Goal: Transaction & Acquisition: Book appointment/travel/reservation

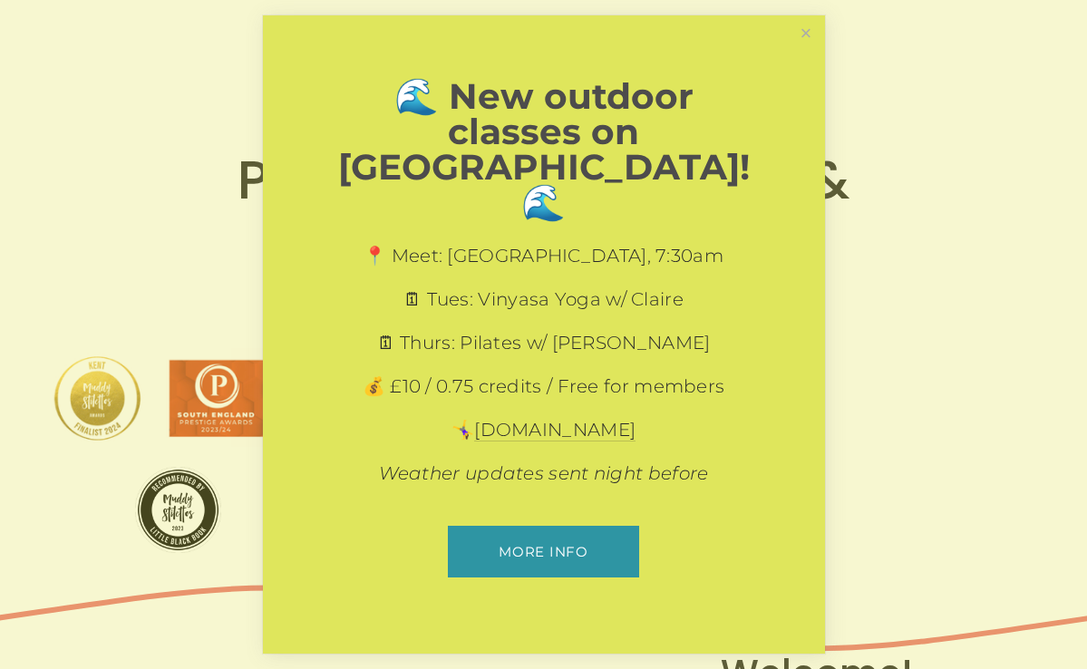
scroll to position [21, 0]
click at [807, 50] on link "Close" at bounding box center [806, 34] width 32 height 32
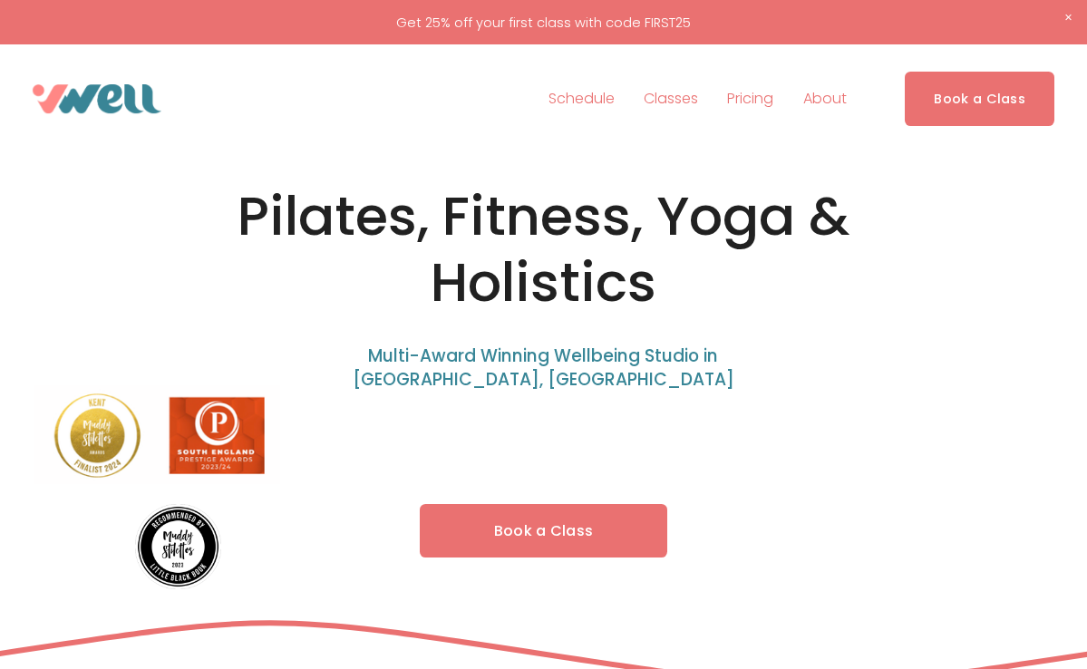
scroll to position [0, 0]
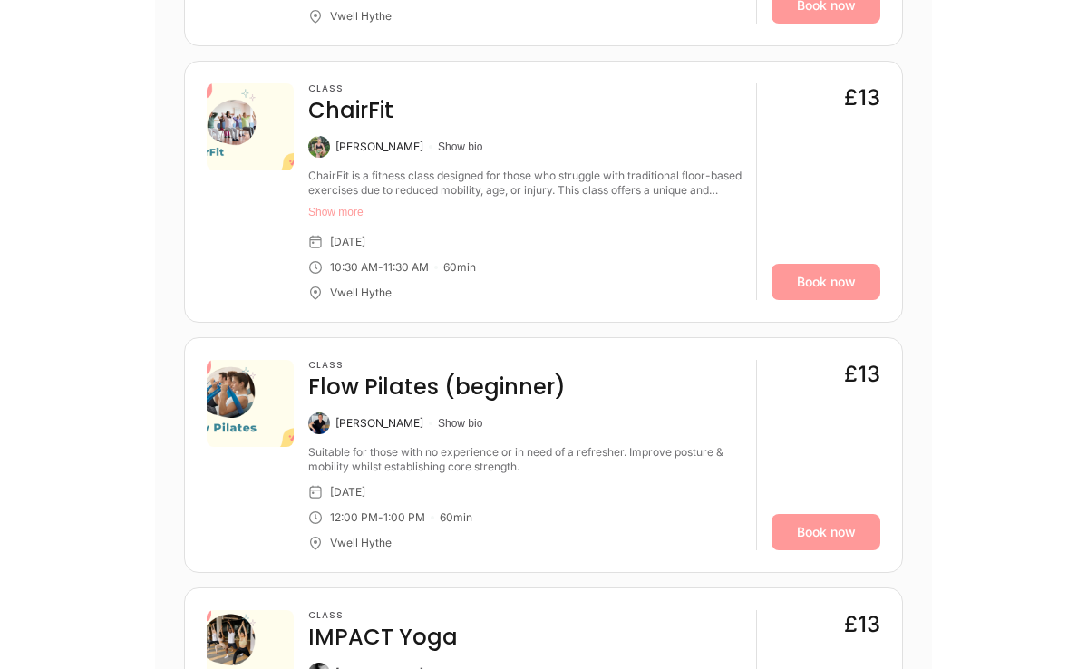
scroll to position [5416, 0]
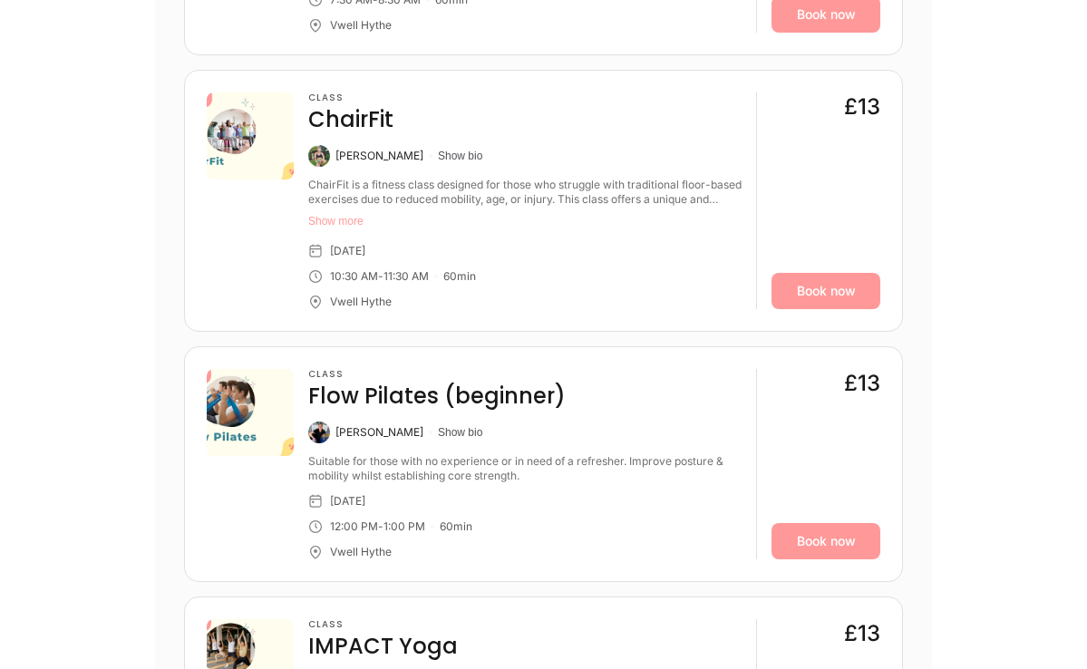
click at [327, 214] on button "Show more" at bounding box center [524, 221] width 433 height 15
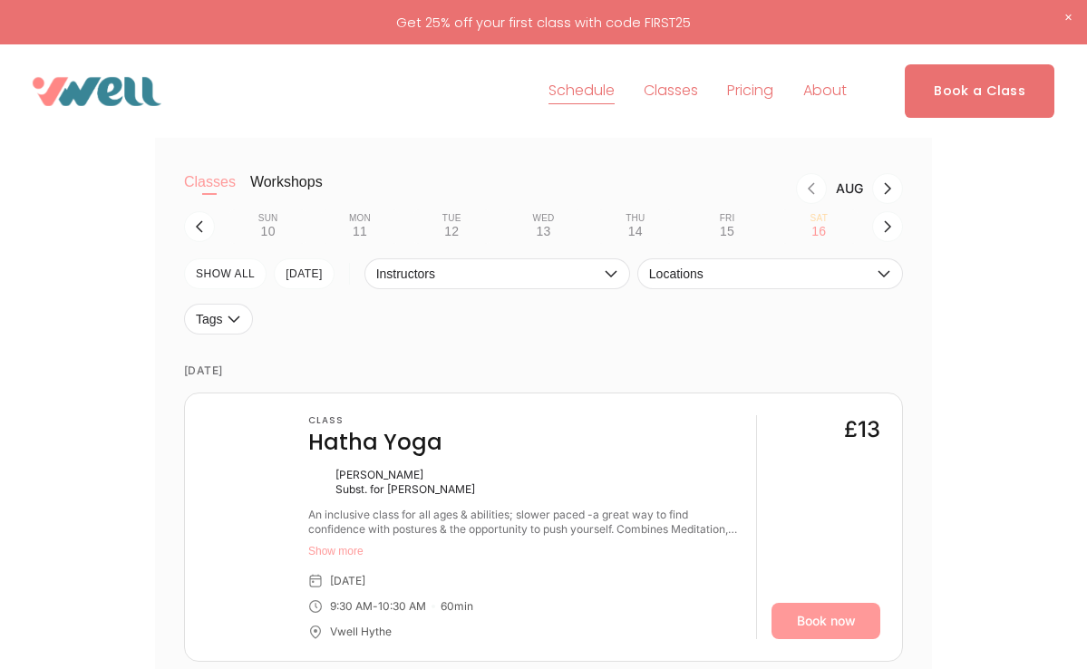
scroll to position [364, 0]
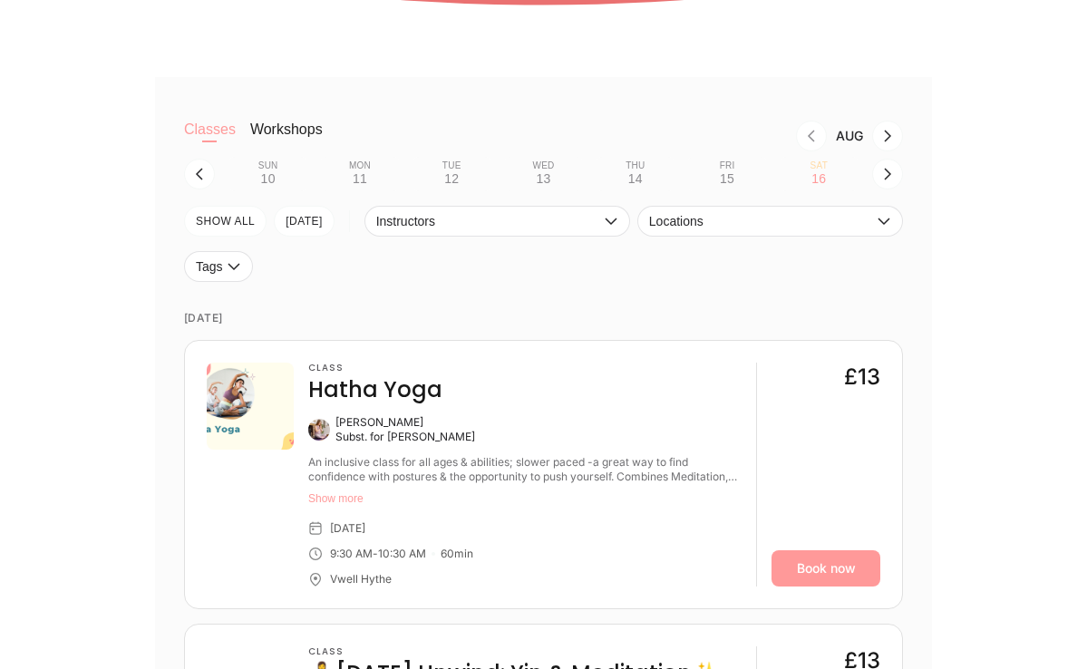
scroll to position [423, 0]
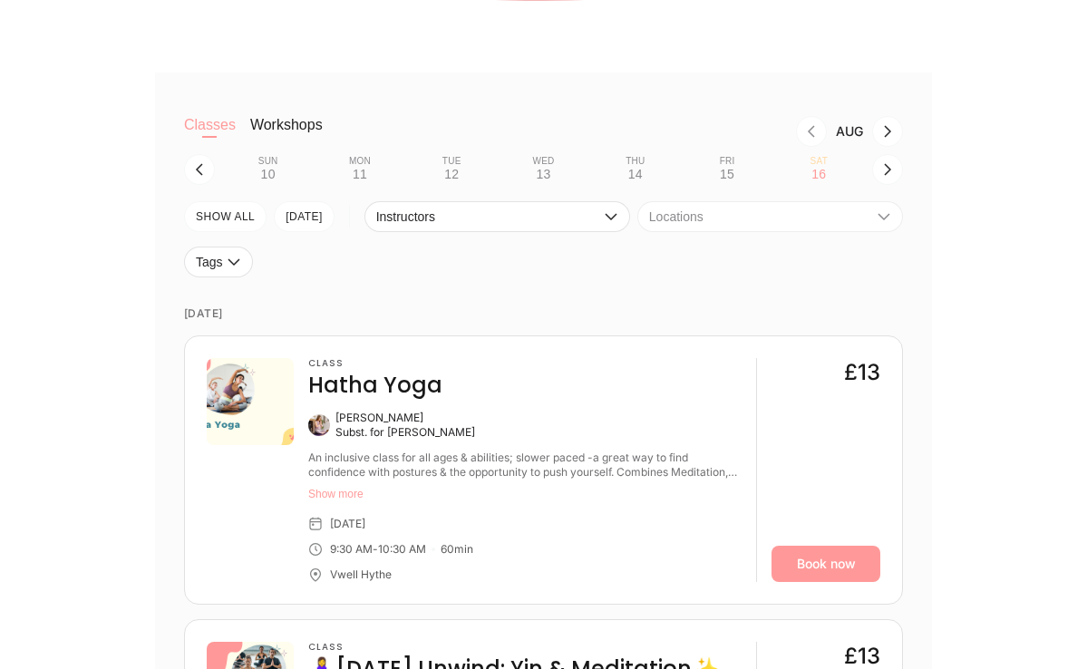
click at [880, 218] on icon "button" at bounding box center [884, 216] width 15 height 15
click at [795, 260] on li "Vwell Hythe" at bounding box center [770, 256] width 264 height 33
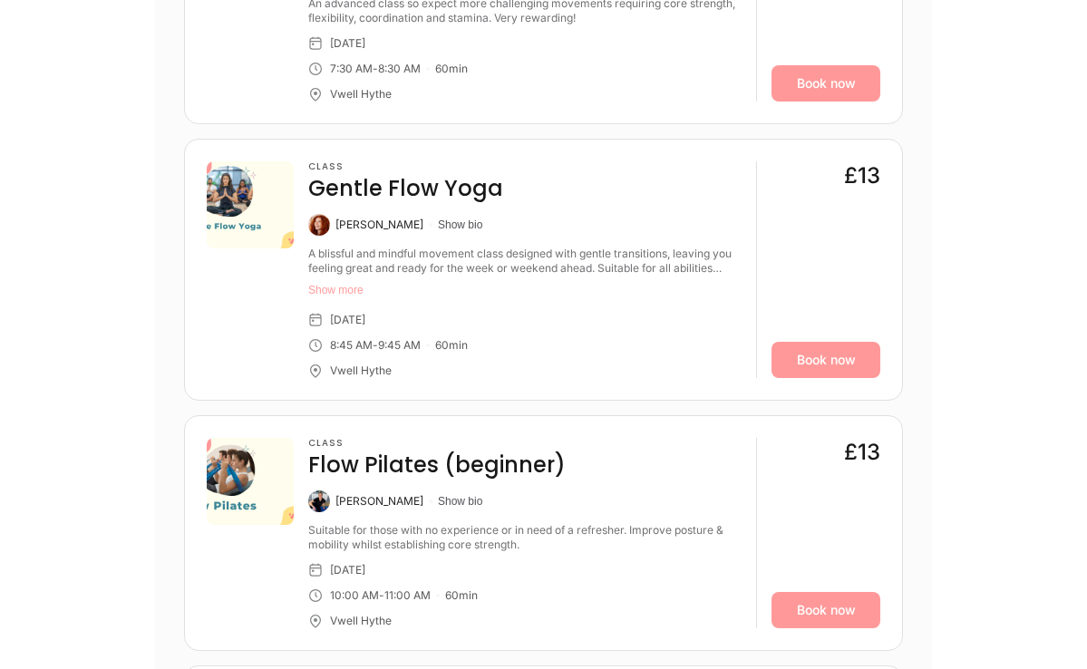
scroll to position [1468, 0]
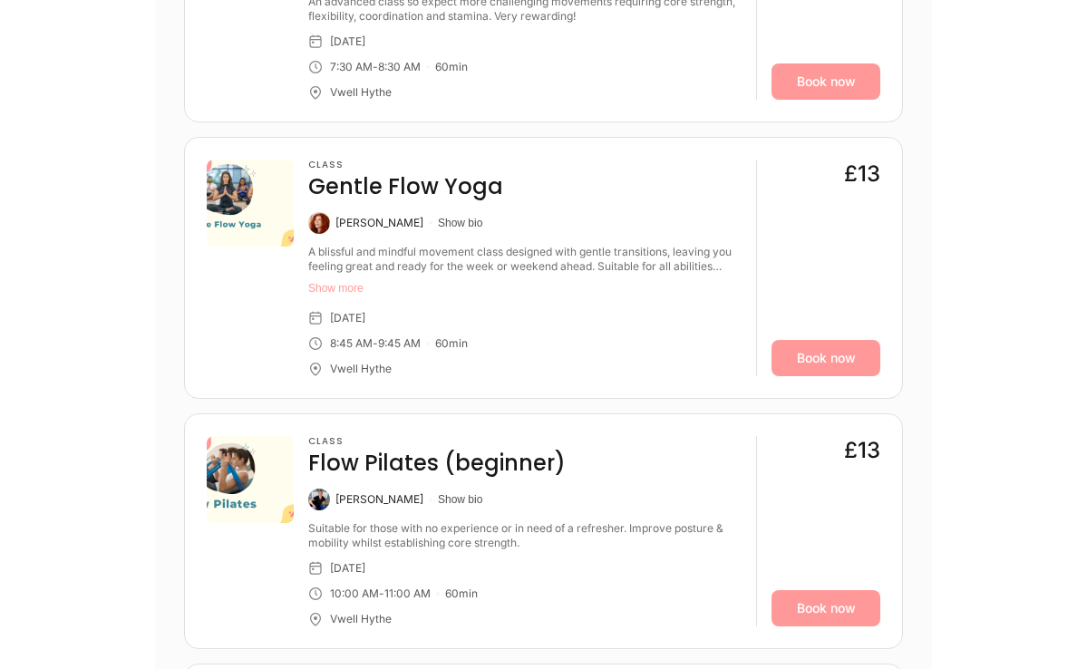
click at [513, 303] on div "Class Gentle Flow Yoga Caitlin McCarthy Show bio A blissful and mindful movemen…" at bounding box center [524, 268] width 433 height 217
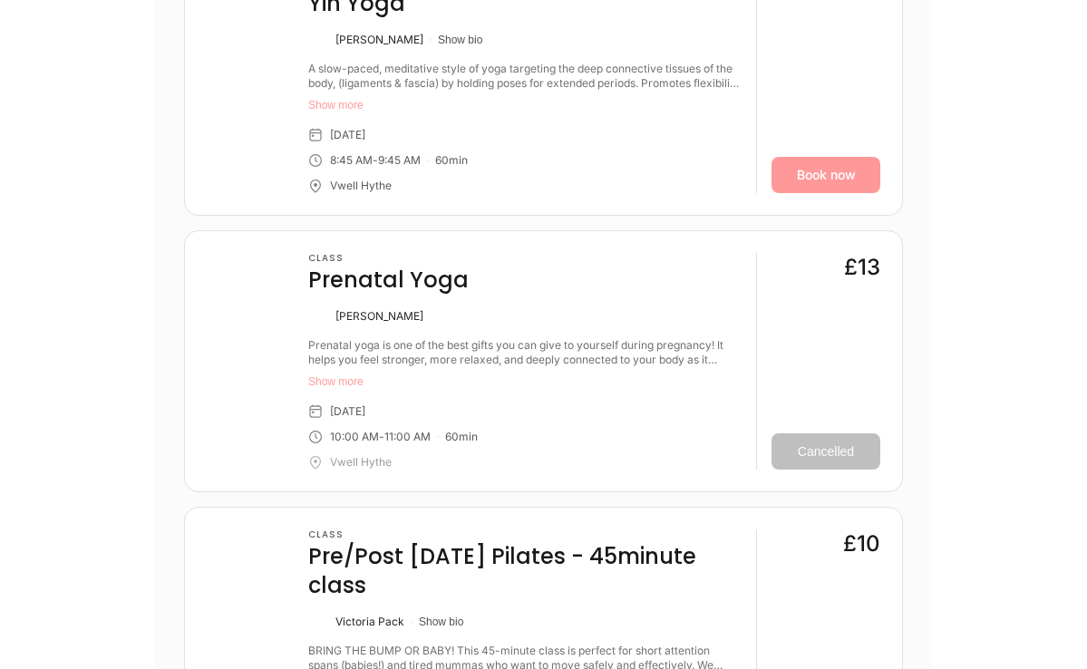
scroll to position [3848, 0]
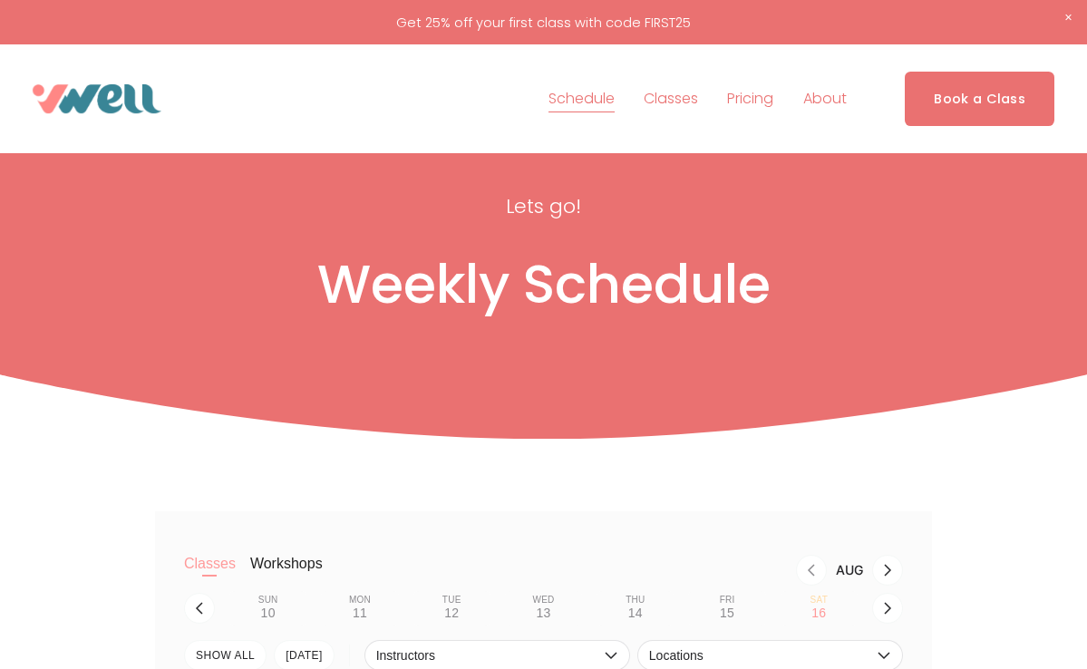
click at [754, 103] on link "Pricing" at bounding box center [750, 98] width 46 height 29
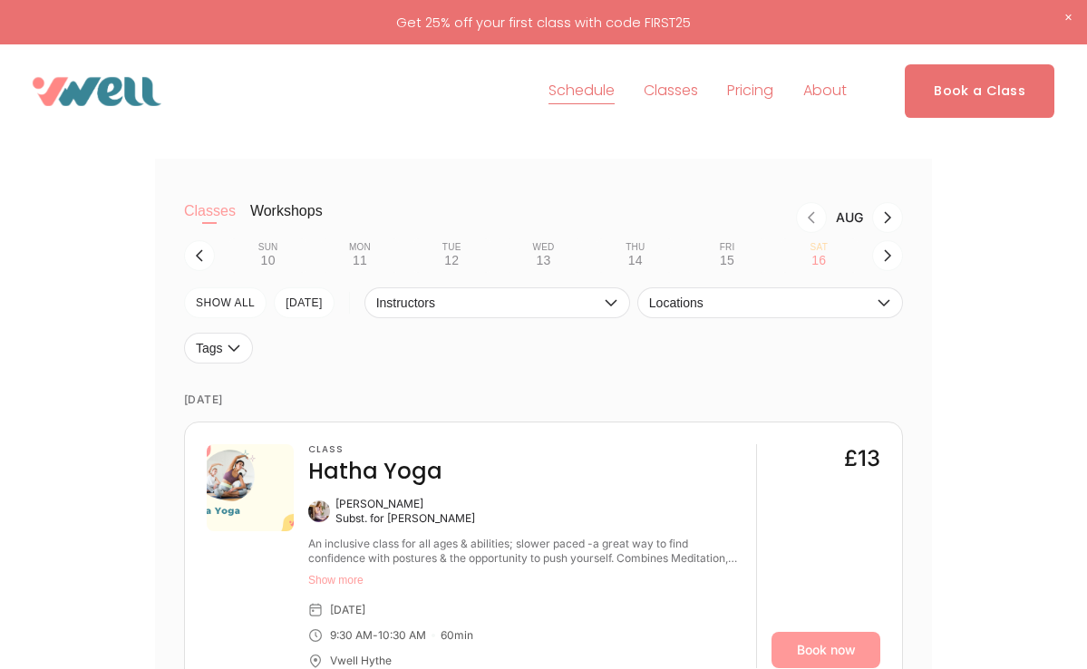
scroll to position [338, 0]
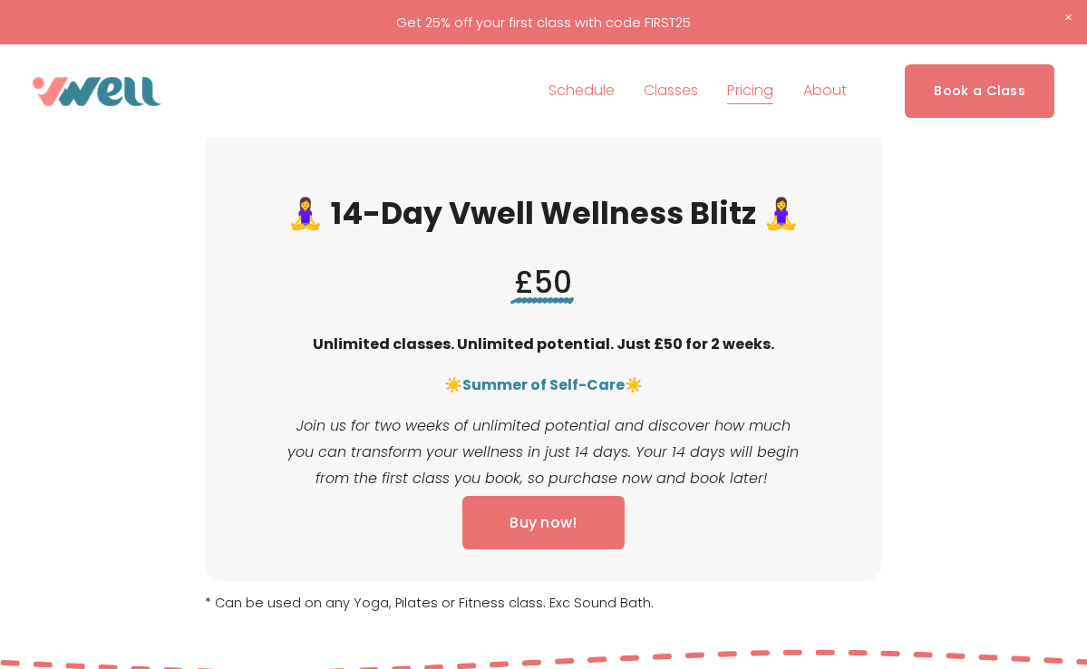
scroll to position [428, 0]
